Goal: Task Accomplishment & Management: Use online tool/utility

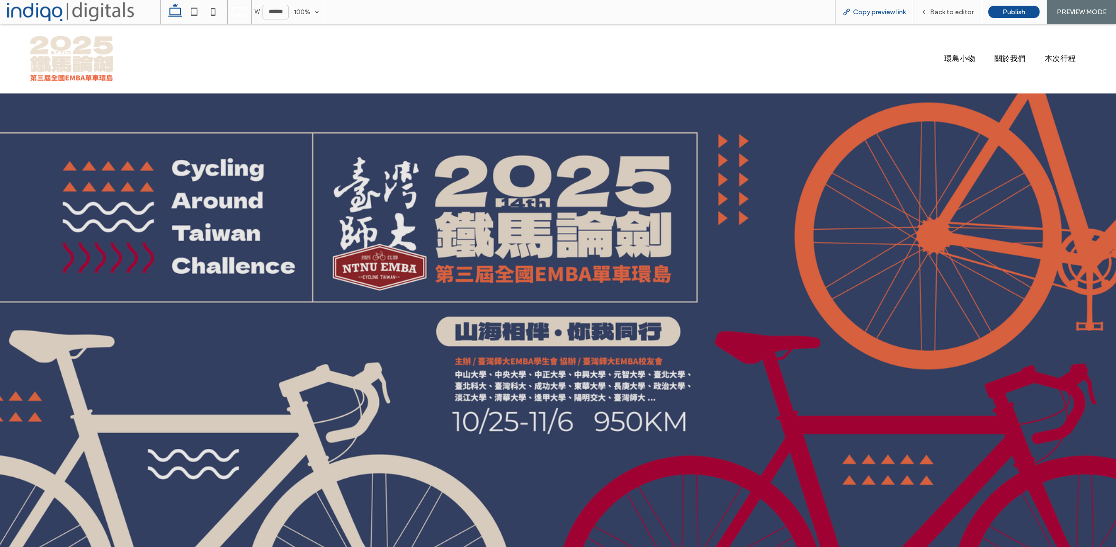
click at [890, 13] on span "Copy preview link" at bounding box center [879, 12] width 53 height 8
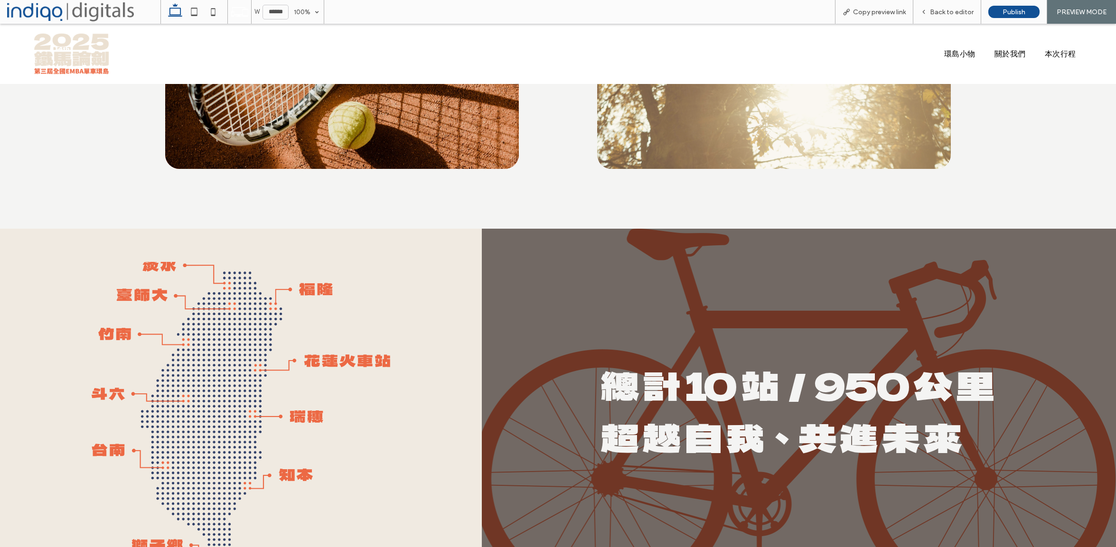
scroll to position [2616, 0]
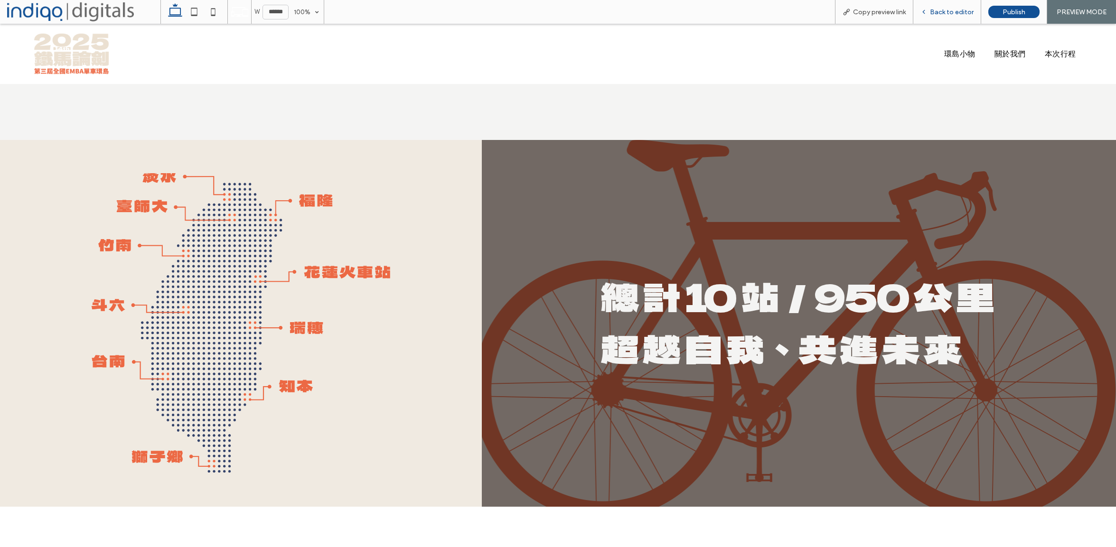
click at [948, 16] on span "Back to editor" at bounding box center [952, 12] width 44 height 8
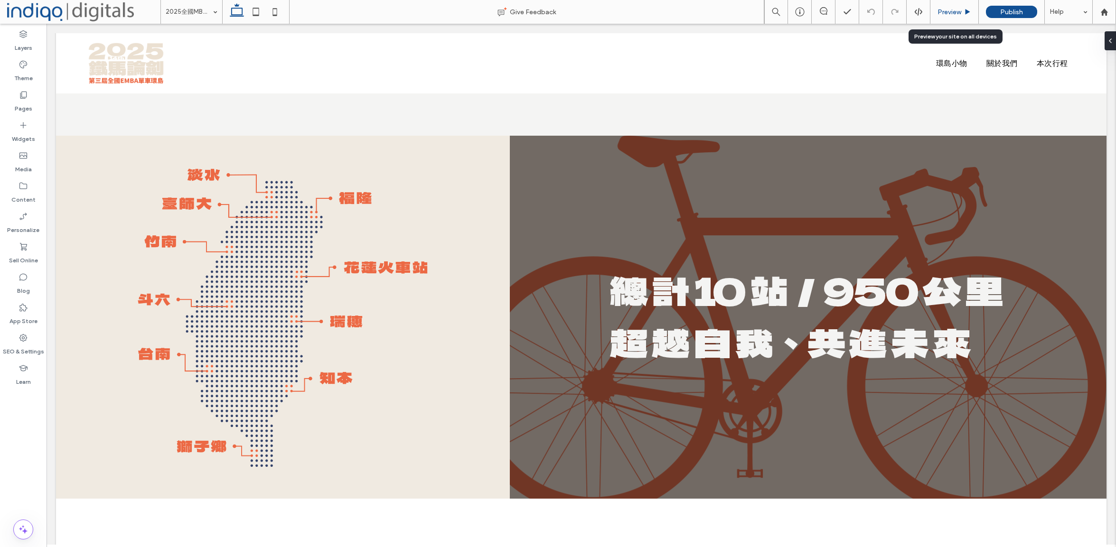
click at [950, 10] on span "Preview" at bounding box center [949, 12] width 24 height 8
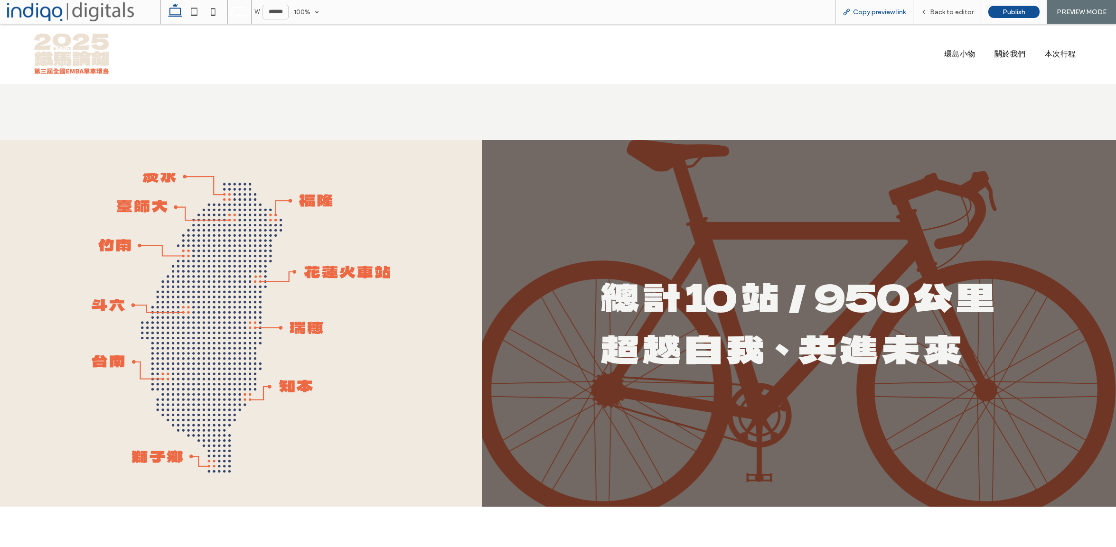
click at [903, 8] on span "Copy preview link" at bounding box center [879, 12] width 53 height 8
click at [868, 9] on span "Copy preview link" at bounding box center [879, 12] width 53 height 8
click at [942, 13] on span "Back to editor" at bounding box center [952, 12] width 44 height 8
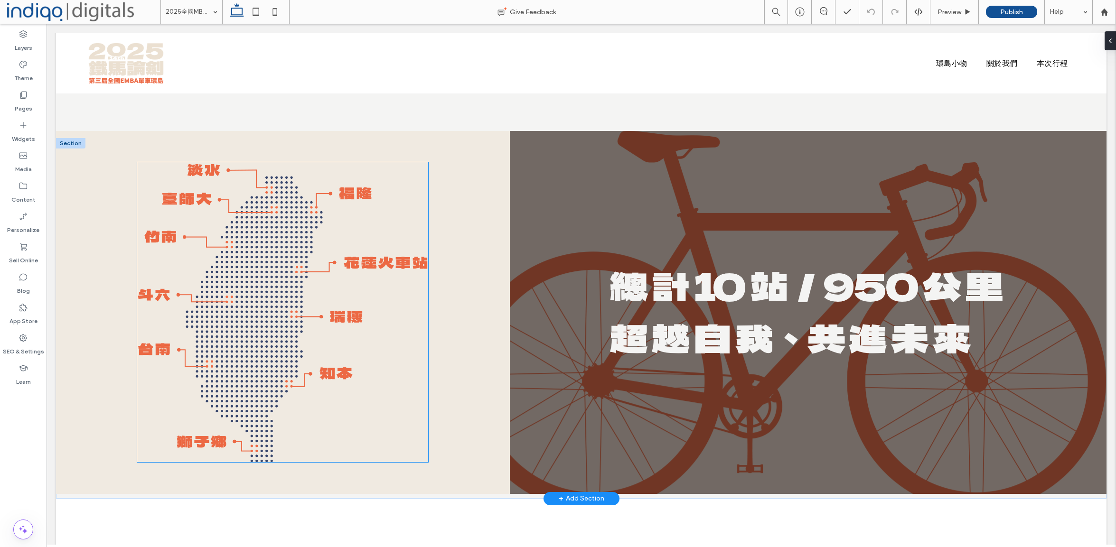
click at [286, 237] on img at bounding box center [282, 312] width 291 height 300
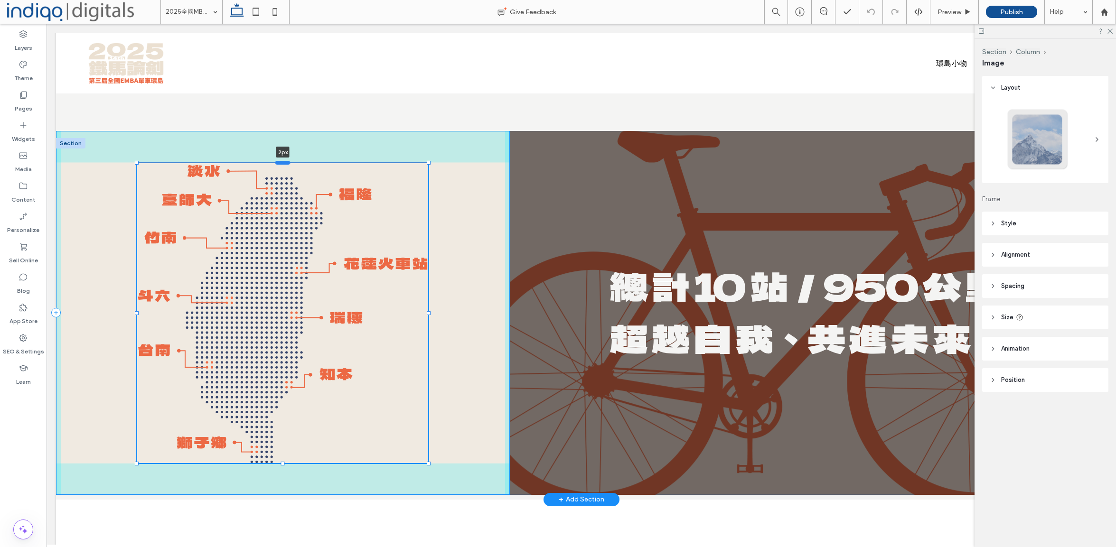
click at [282, 162] on div at bounding box center [282, 163] width 15 height 4
drag, startPoint x: 430, startPoint y: 315, endPoint x: 434, endPoint y: 318, distance: 4.9
click at [434, 318] on div "67% , 632px 總 計 10 站／950 公 里 超 越 自 我、共 進 未 來" at bounding box center [581, 313] width 1050 height 364
type input "**"
type input "****"
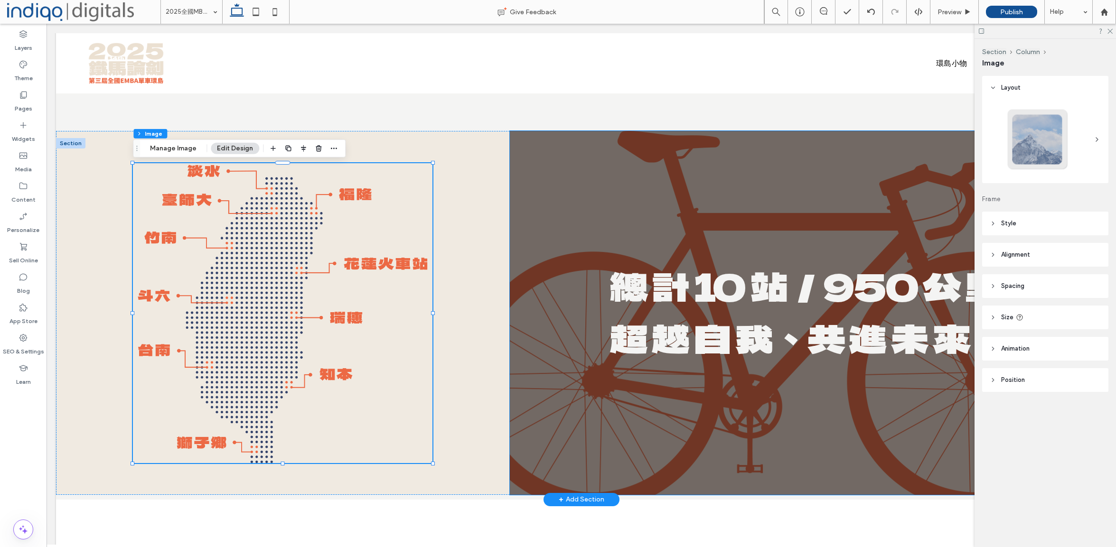
click at [514, 179] on div "總 計 10 站／950 公 里 超 越 自 我、共 進 未 來" at bounding box center [808, 313] width 597 height 364
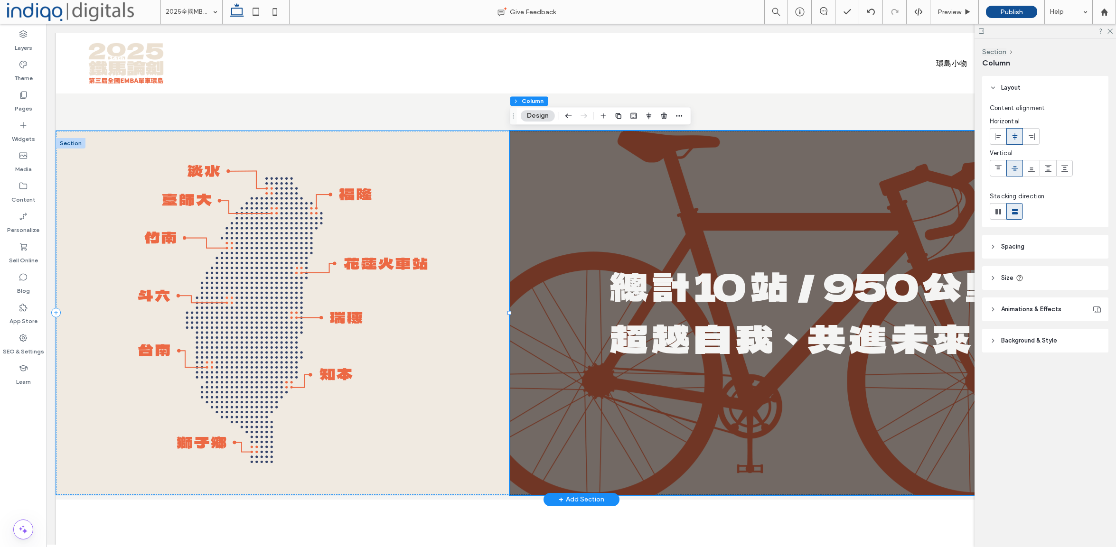
click at [490, 184] on div at bounding box center [283, 313] width 454 height 364
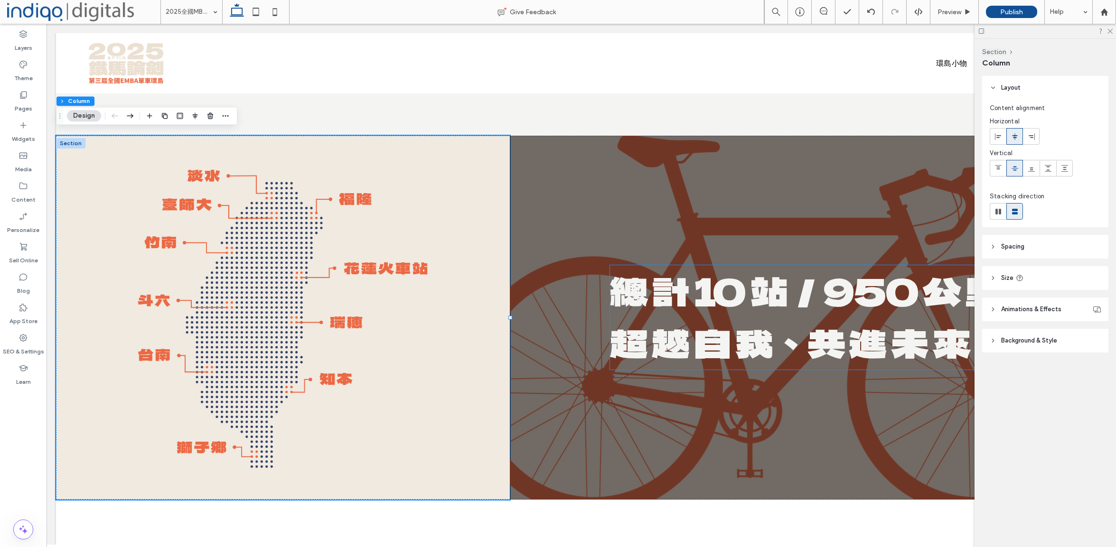
click at [1001, 256] on header "Spacing" at bounding box center [1045, 247] width 126 height 24
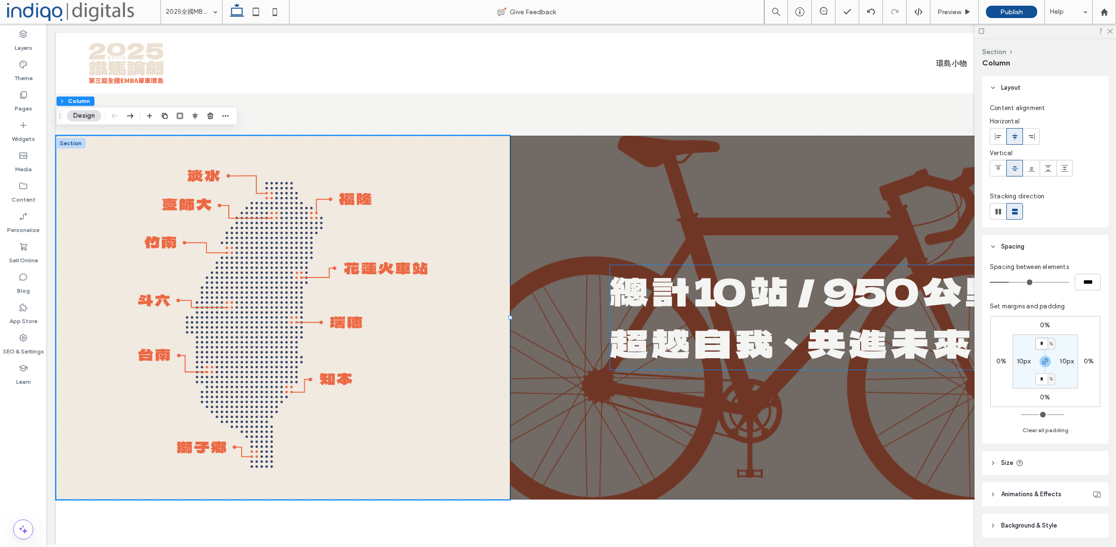
click at [1042, 344] on input "*" at bounding box center [1041, 344] width 12 height 12
type input "*"
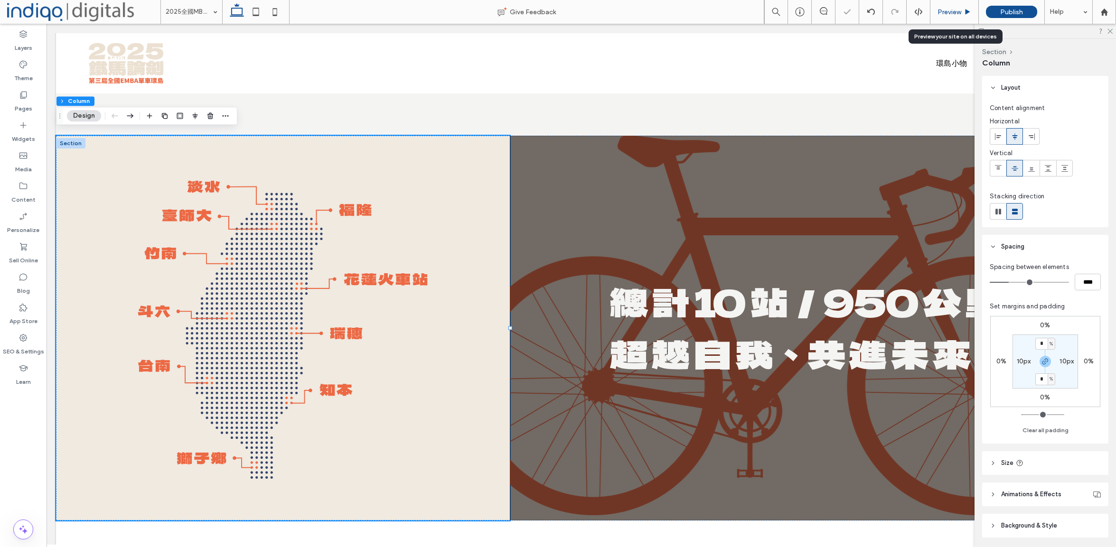
click at [956, 9] on span "Preview" at bounding box center [949, 12] width 24 height 8
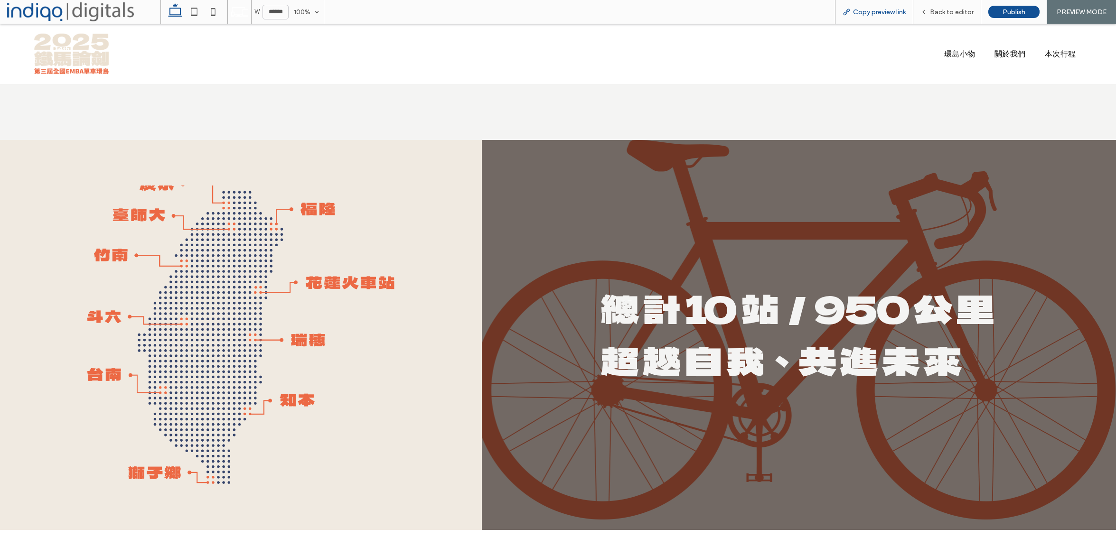
click at [882, 11] on span "Copy preview link" at bounding box center [879, 12] width 53 height 8
click at [942, 13] on span "Back to editor" at bounding box center [952, 12] width 44 height 8
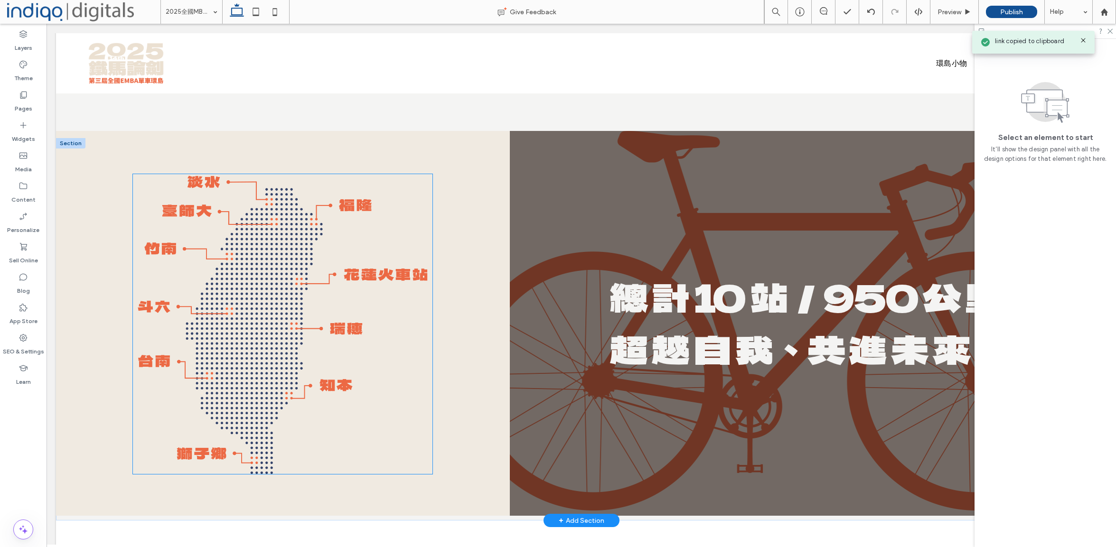
click at [255, 244] on img at bounding box center [282, 324] width 299 height 300
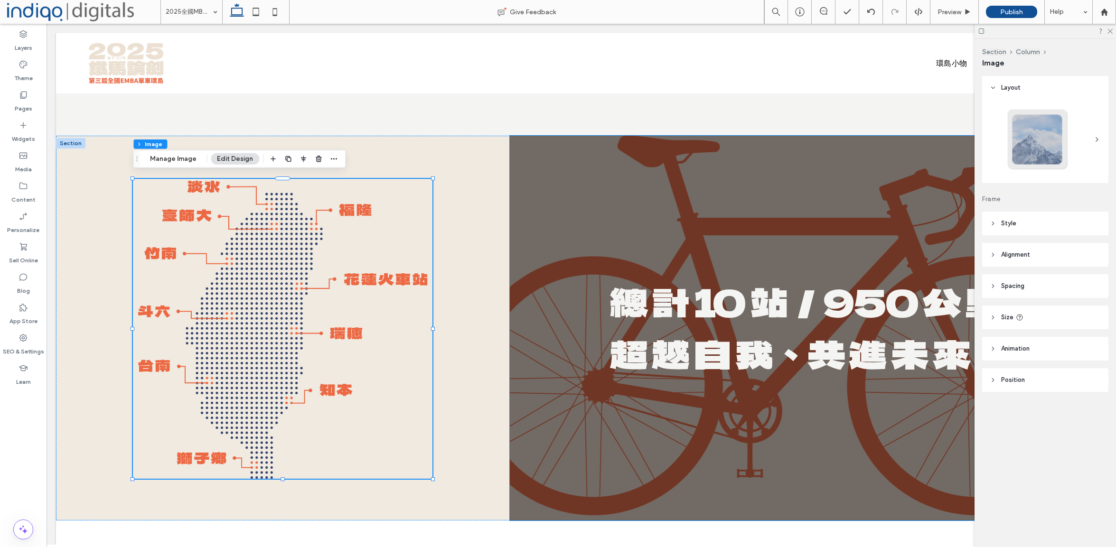
click at [1035, 289] on header "Spacing" at bounding box center [1045, 286] width 126 height 24
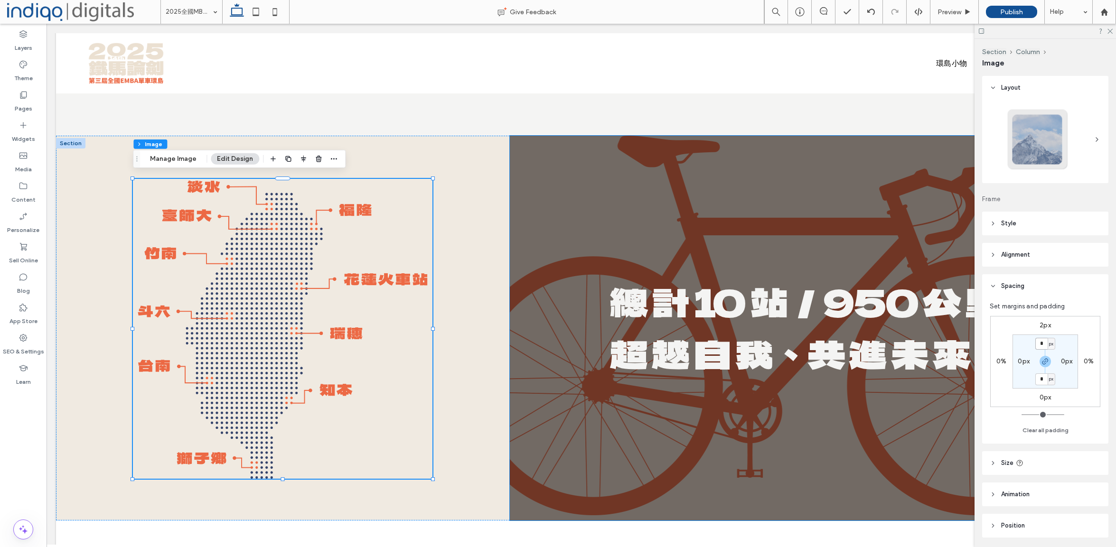
click at [1041, 346] on input "*" at bounding box center [1041, 344] width 12 height 12
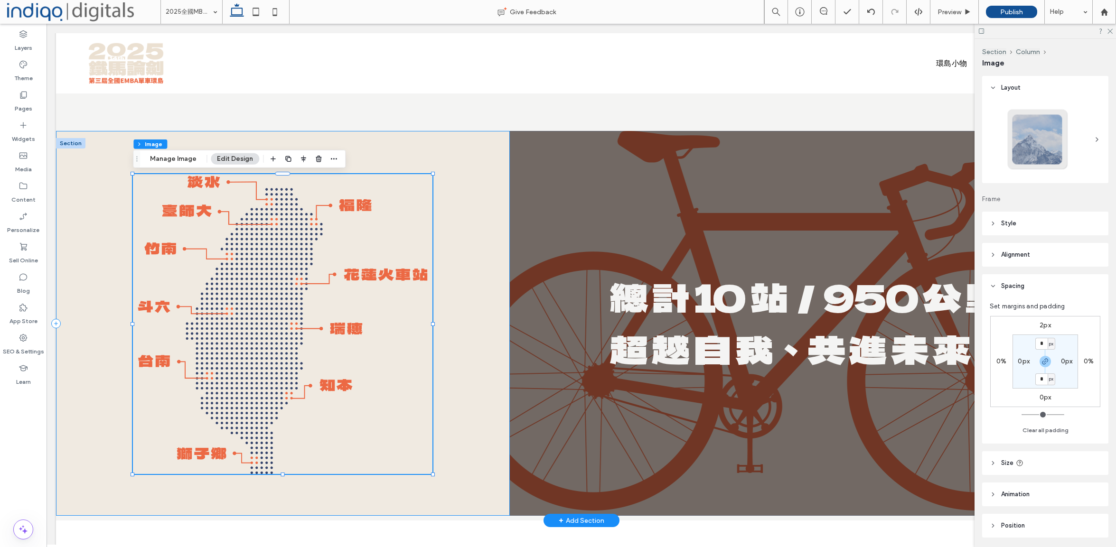
click at [461, 289] on div at bounding box center [283, 323] width 454 height 385
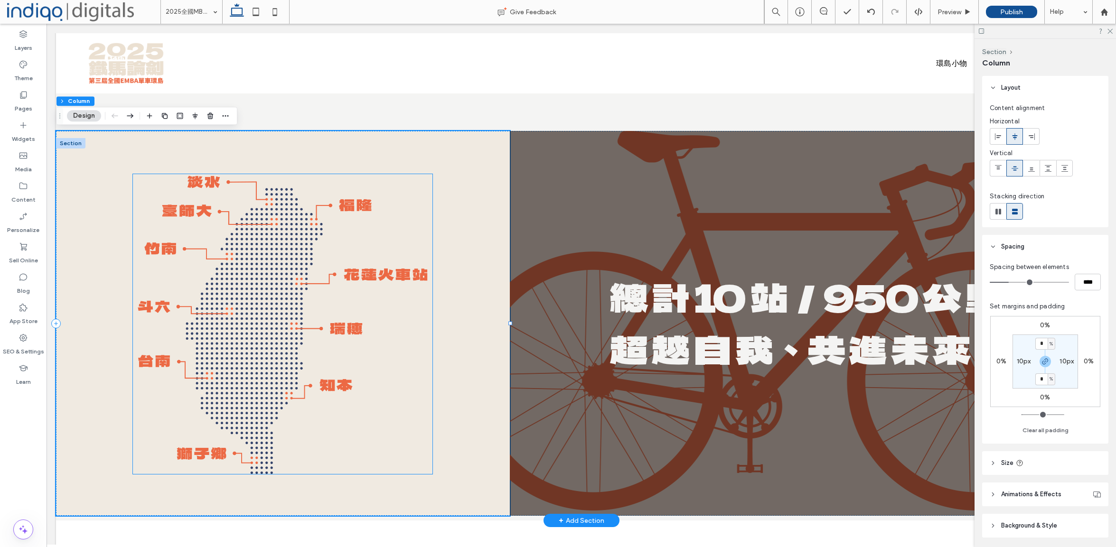
click at [384, 270] on img at bounding box center [282, 324] width 299 height 300
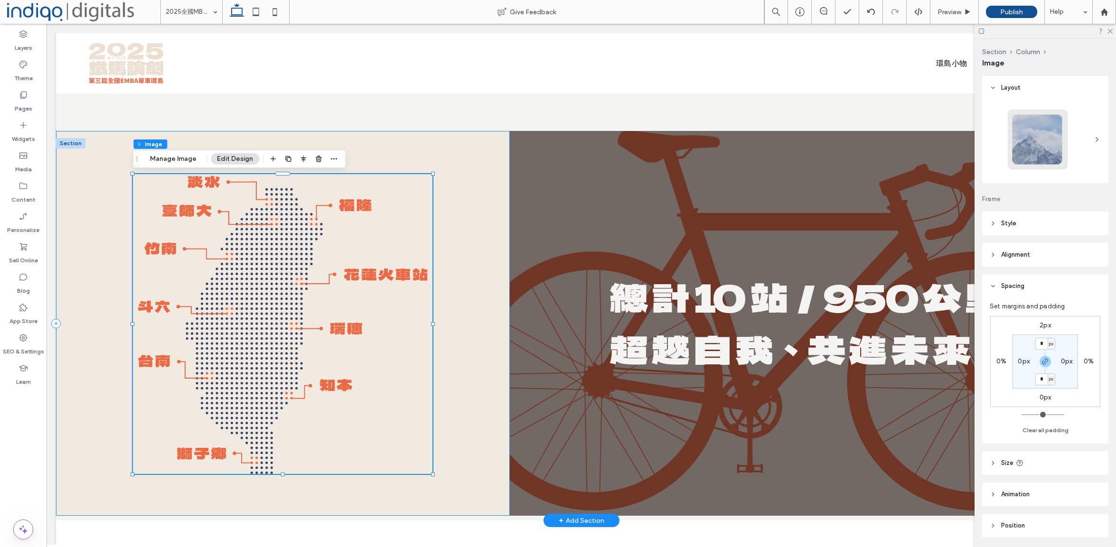
click at [482, 301] on div at bounding box center [283, 323] width 454 height 385
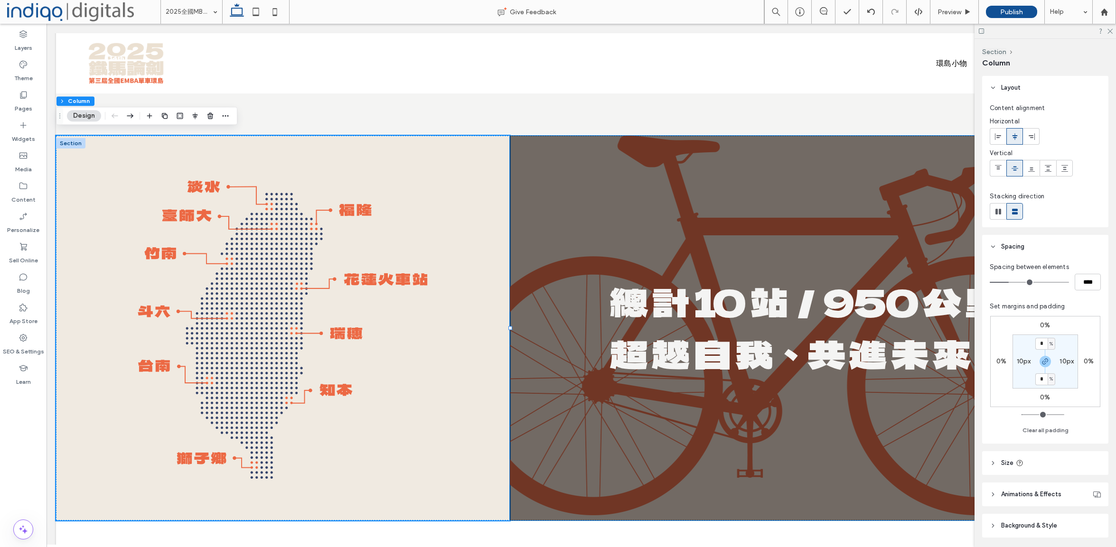
click at [1043, 345] on input "*" at bounding box center [1041, 344] width 12 height 12
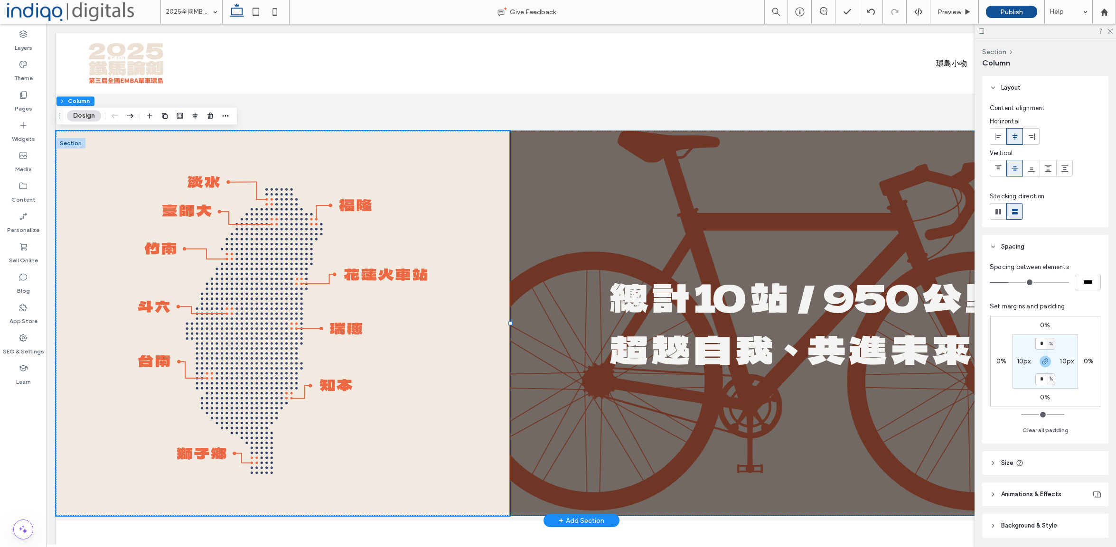
click at [512, 203] on div "總 計 10 站／950 公 里 超 越 自 我、共 進 未 來" at bounding box center [808, 323] width 597 height 385
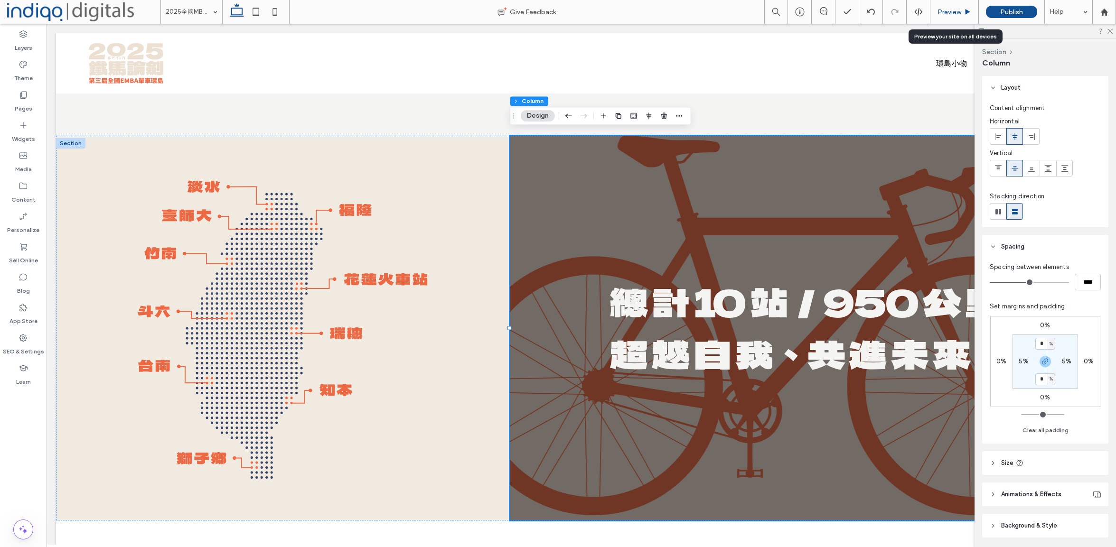
click at [944, 17] on div "Preview" at bounding box center [954, 12] width 48 height 24
click at [943, 8] on span "Preview" at bounding box center [949, 12] width 24 height 8
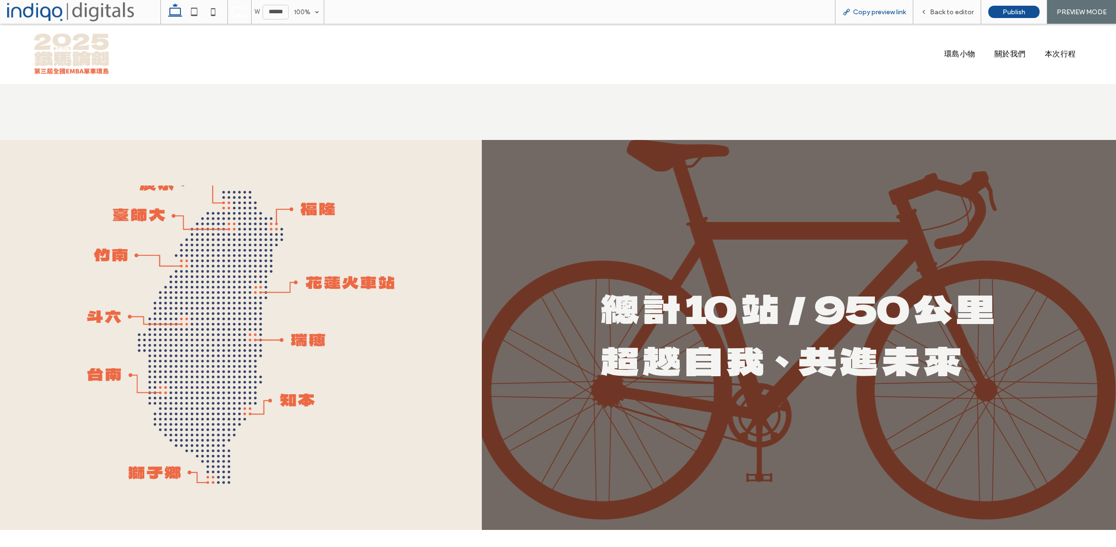
click at [876, 14] on span "Copy preview link" at bounding box center [879, 12] width 53 height 8
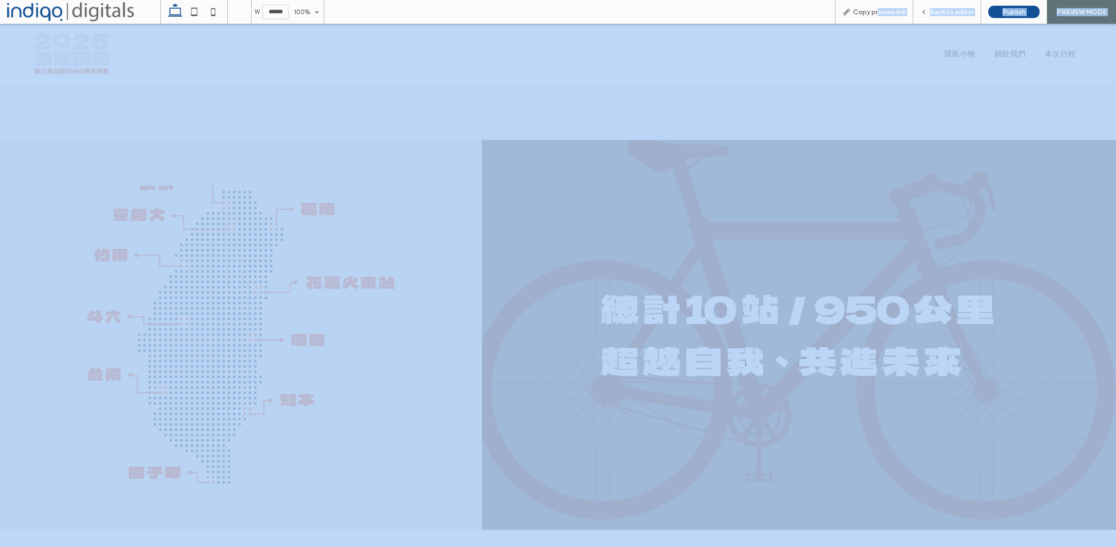
drag, startPoint x: 879, startPoint y: 10, endPoint x: 872, endPoint y: 47, distance: 37.3
click at [872, 47] on div "W ****** 100% Copy preview link Back to editor Publish PREVIEW MODE Design Pane…" at bounding box center [558, 273] width 1116 height 547
click at [933, 13] on span "Back to editor" at bounding box center [952, 12] width 44 height 8
